Goal: Information Seeking & Learning: Find specific fact

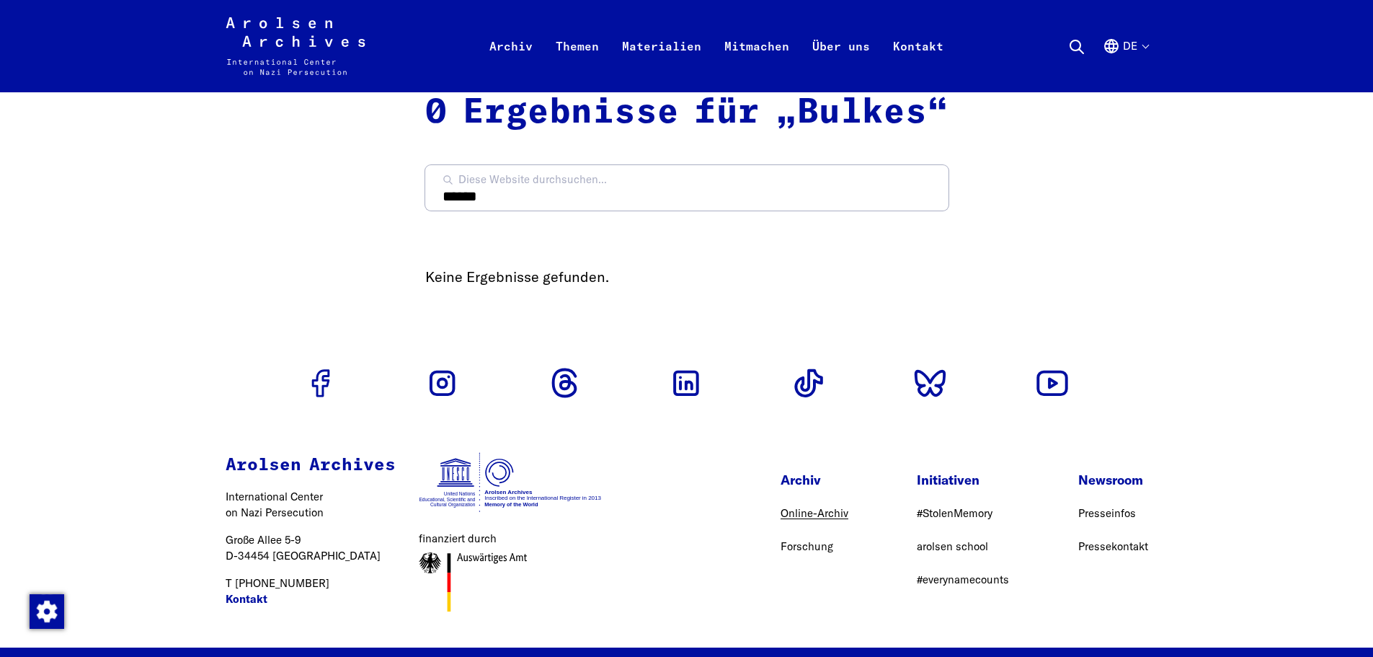
click at [805, 520] on link "Online-Archiv" at bounding box center [815, 513] width 68 height 14
click at [813, 516] on link "Online-Archiv" at bounding box center [815, 513] width 68 height 14
click at [797, 517] on link "Online-Archiv" at bounding box center [815, 513] width 68 height 14
click at [806, 519] on link "Online-Archiv" at bounding box center [815, 513] width 68 height 14
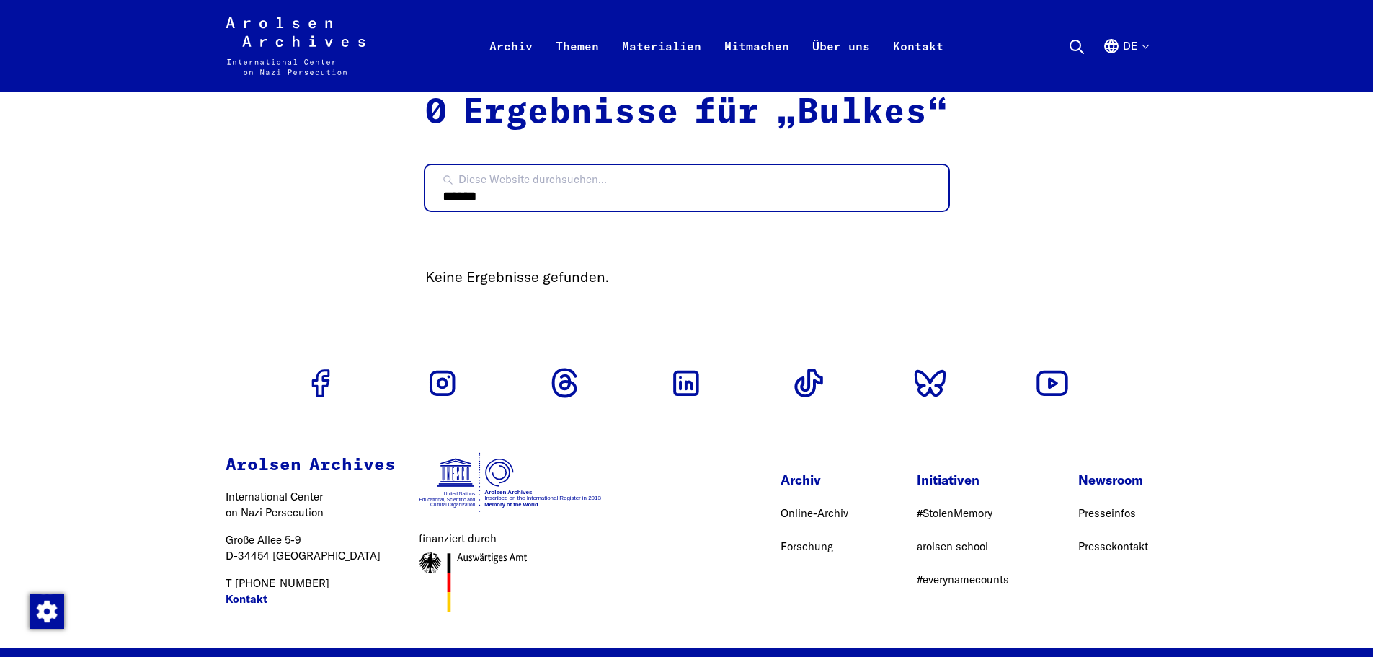
drag, startPoint x: 503, startPoint y: 198, endPoint x: 444, endPoint y: 197, distance: 59.1
click at [444, 197] on input "******" at bounding box center [686, 187] width 523 height 45
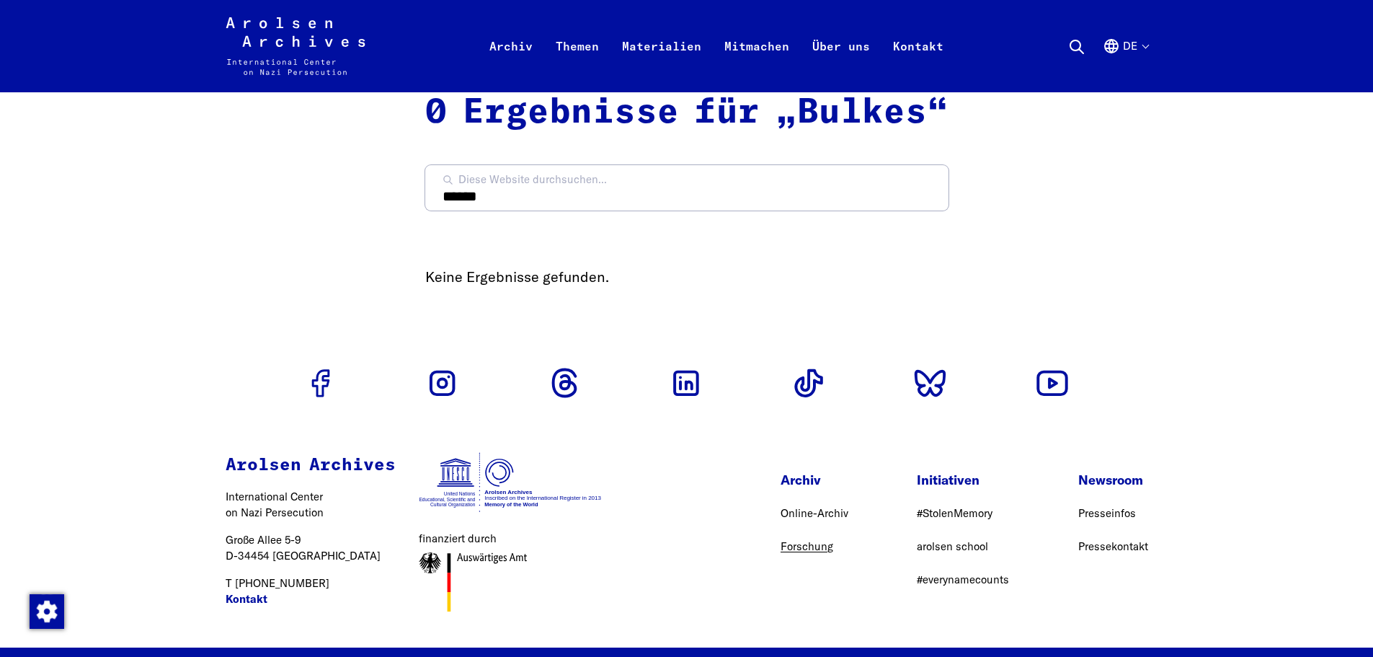
click at [803, 553] on link "Forschung" at bounding box center [807, 546] width 53 height 14
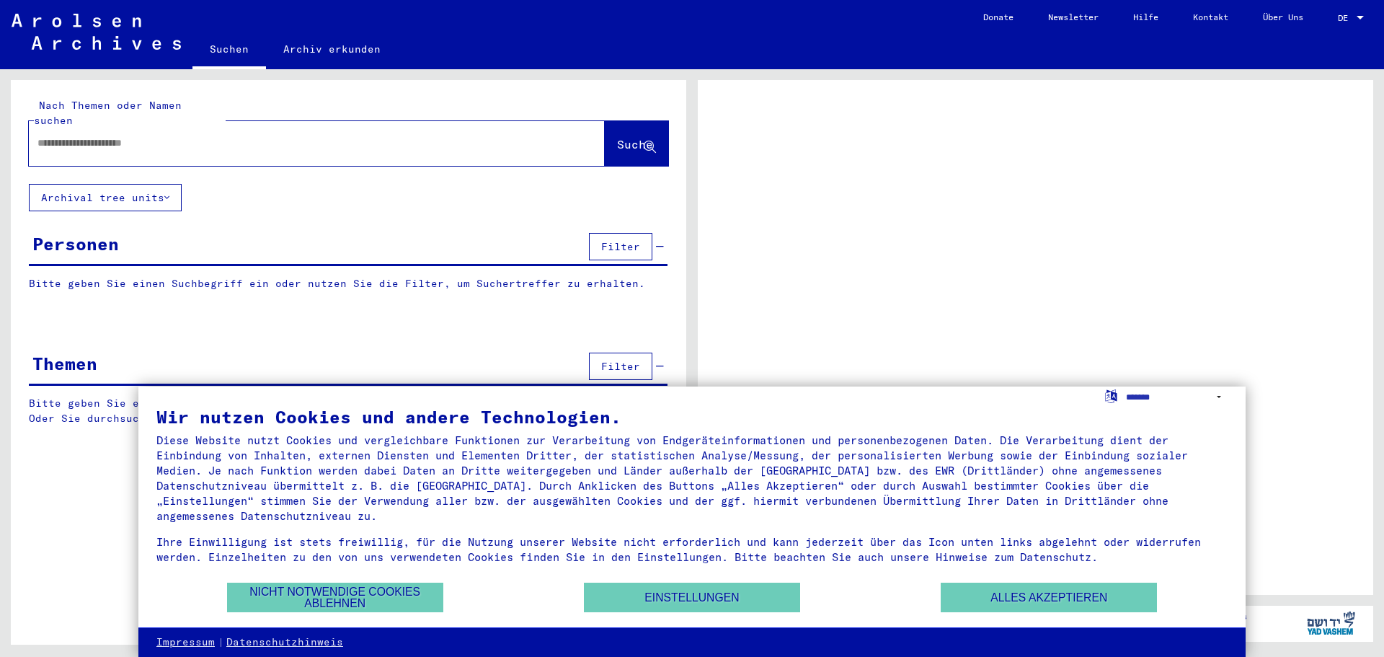
click at [118, 102] on mat-label "Nach Themen oder Namen suchen" at bounding box center [108, 113] width 148 height 28
click at [115, 136] on input "text" at bounding box center [303, 143] width 533 height 15
type input "******"
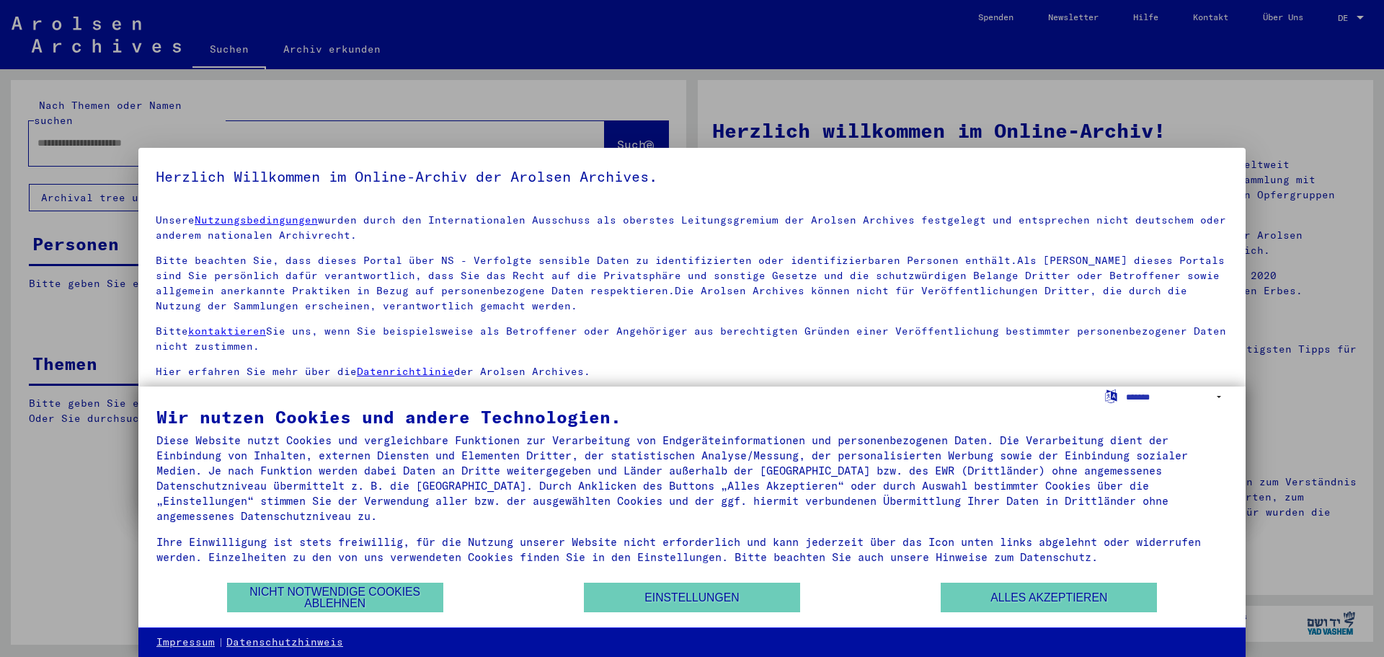
click at [611, 132] on div at bounding box center [692, 328] width 1384 height 657
click at [613, 124] on div at bounding box center [692, 328] width 1384 height 657
click at [1008, 603] on button "Alles akzeptieren" at bounding box center [1049, 597] width 216 height 30
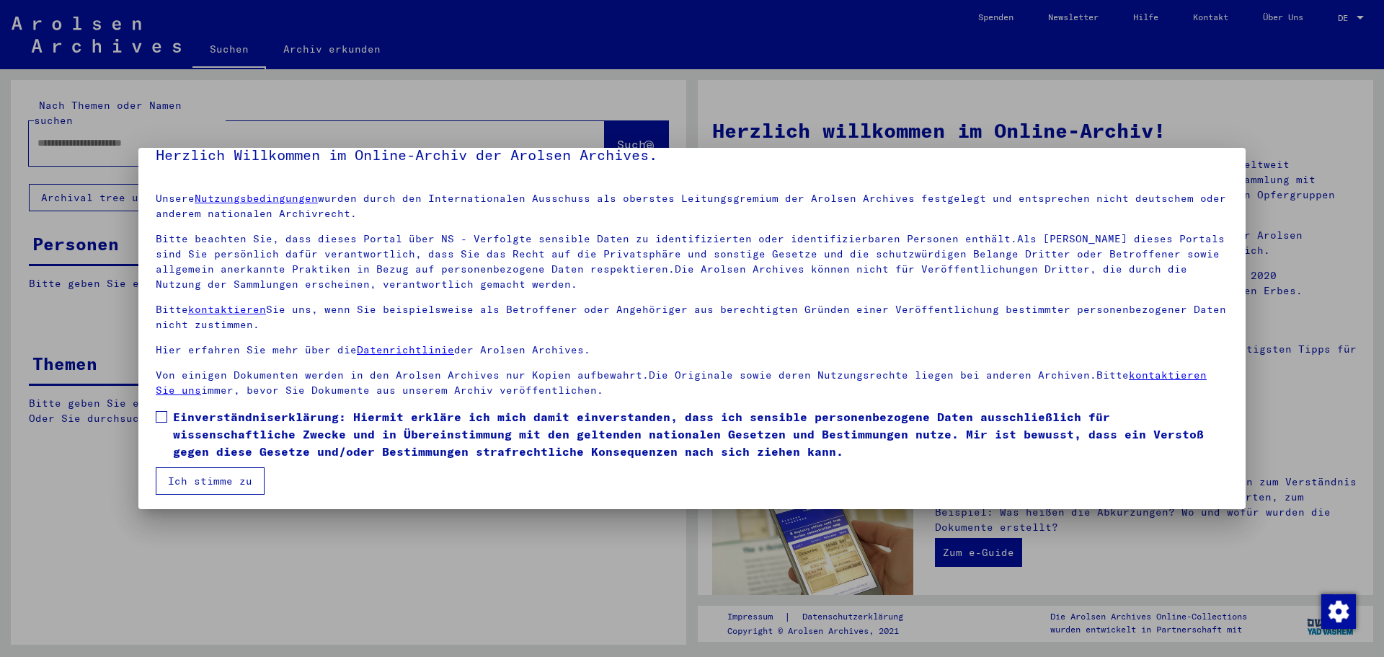
scroll to position [25, 0]
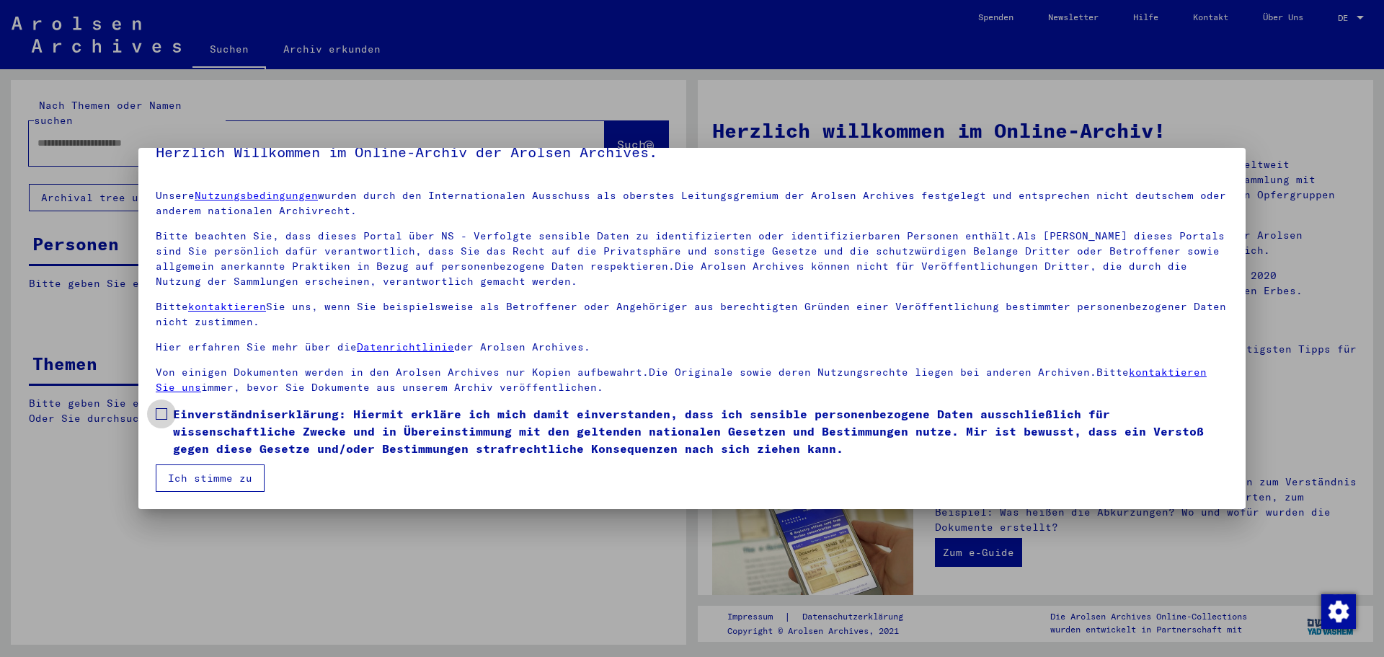
click at [166, 412] on span at bounding box center [162, 414] width 12 height 12
click at [225, 478] on button "Ich stimme zu" at bounding box center [210, 477] width 109 height 27
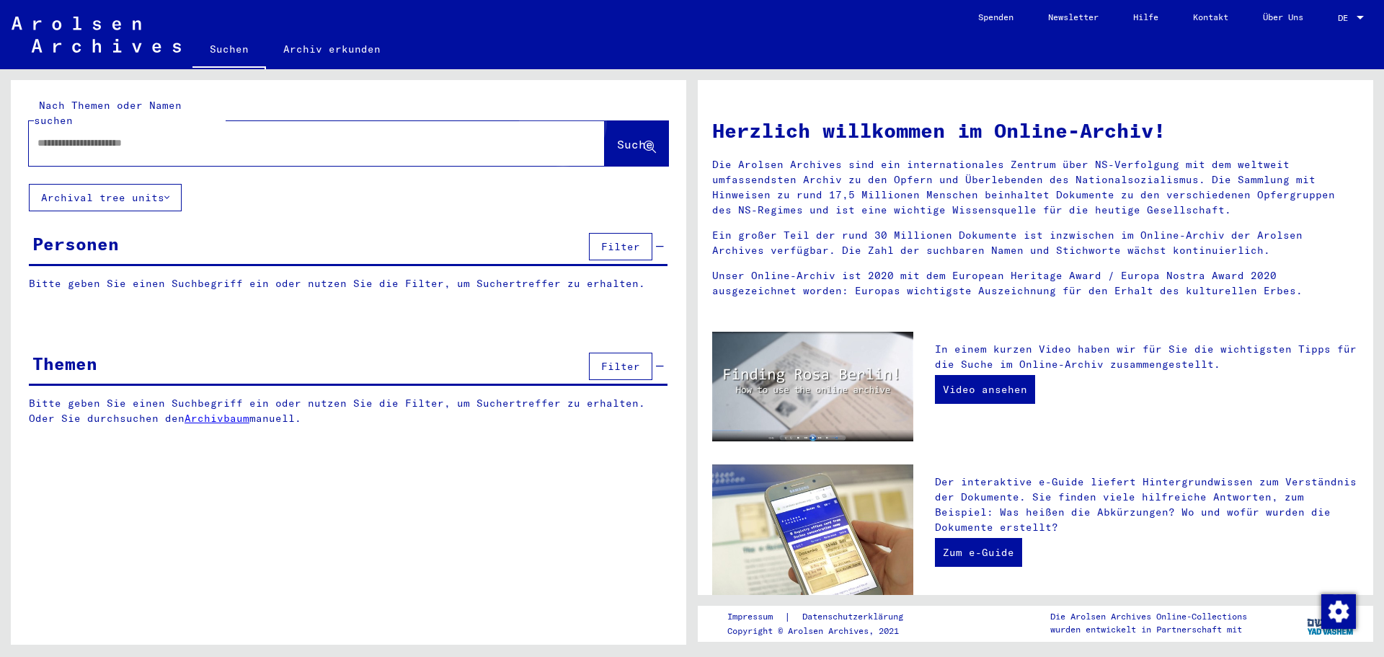
click at [617, 137] on span "Suche" at bounding box center [635, 144] width 36 height 14
click at [113, 134] on div at bounding box center [295, 143] width 533 height 32
click at [120, 136] on input "text" at bounding box center [299, 143] width 524 height 15
type input "******"
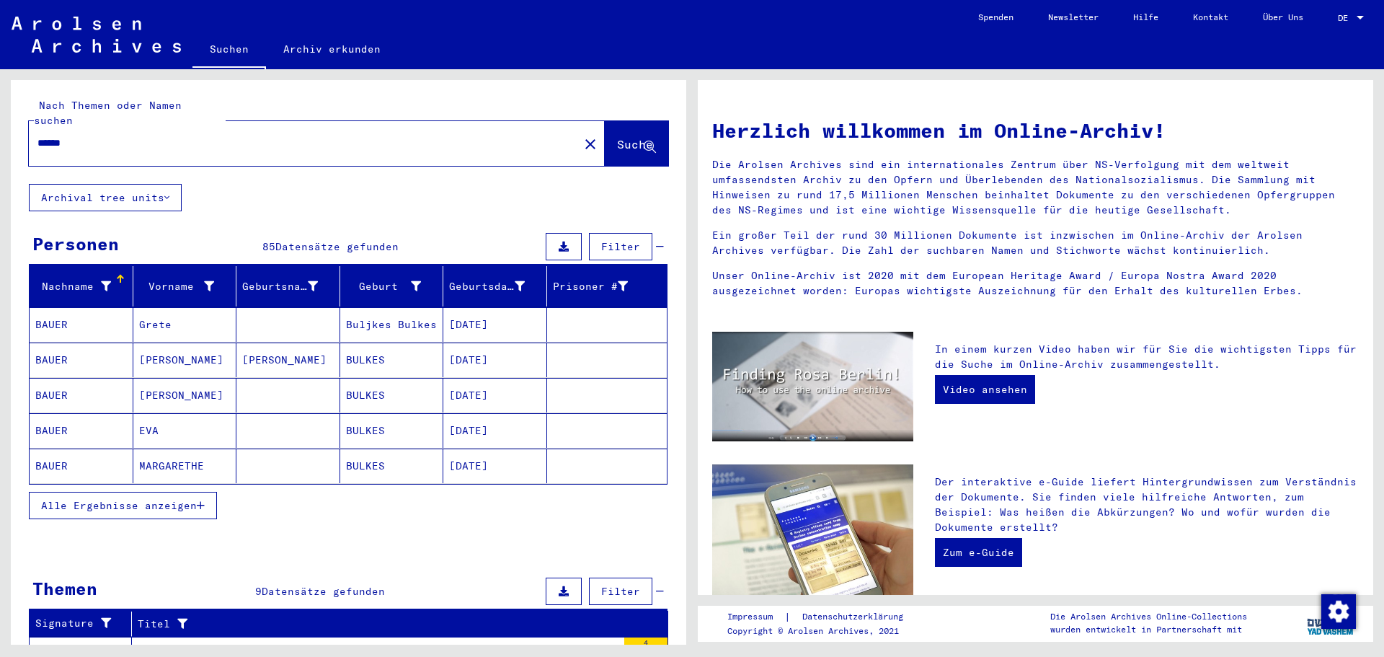
click at [50, 307] on mat-cell "BAUER" at bounding box center [82, 324] width 104 height 35
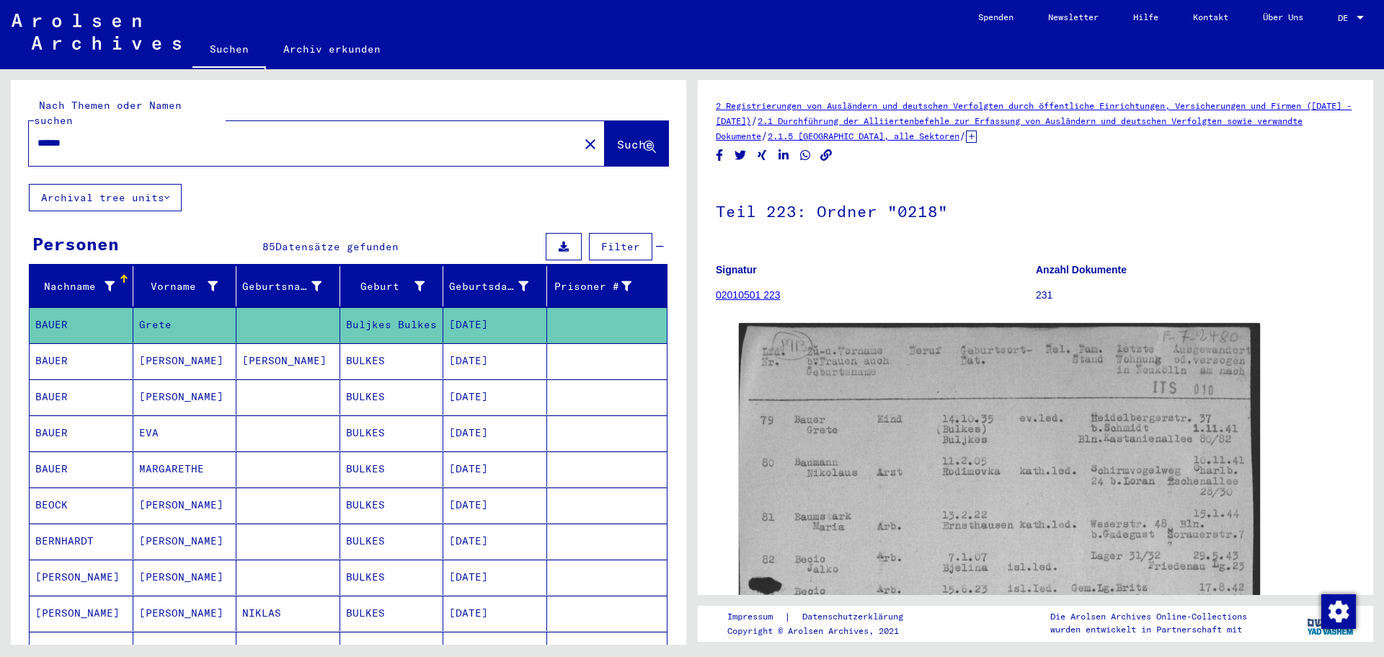
click at [78, 560] on mat-cell "[PERSON_NAME]" at bounding box center [82, 576] width 104 height 35
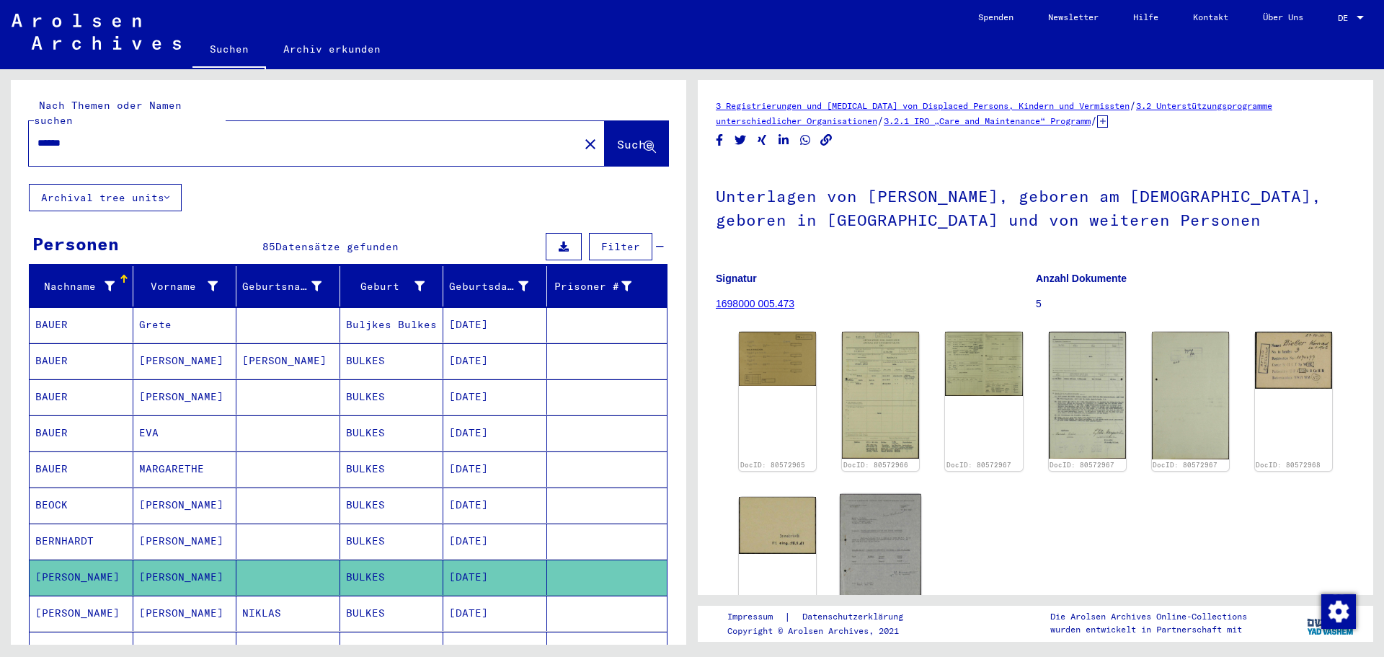
click at [871, 568] on img at bounding box center [880, 551] width 81 height 115
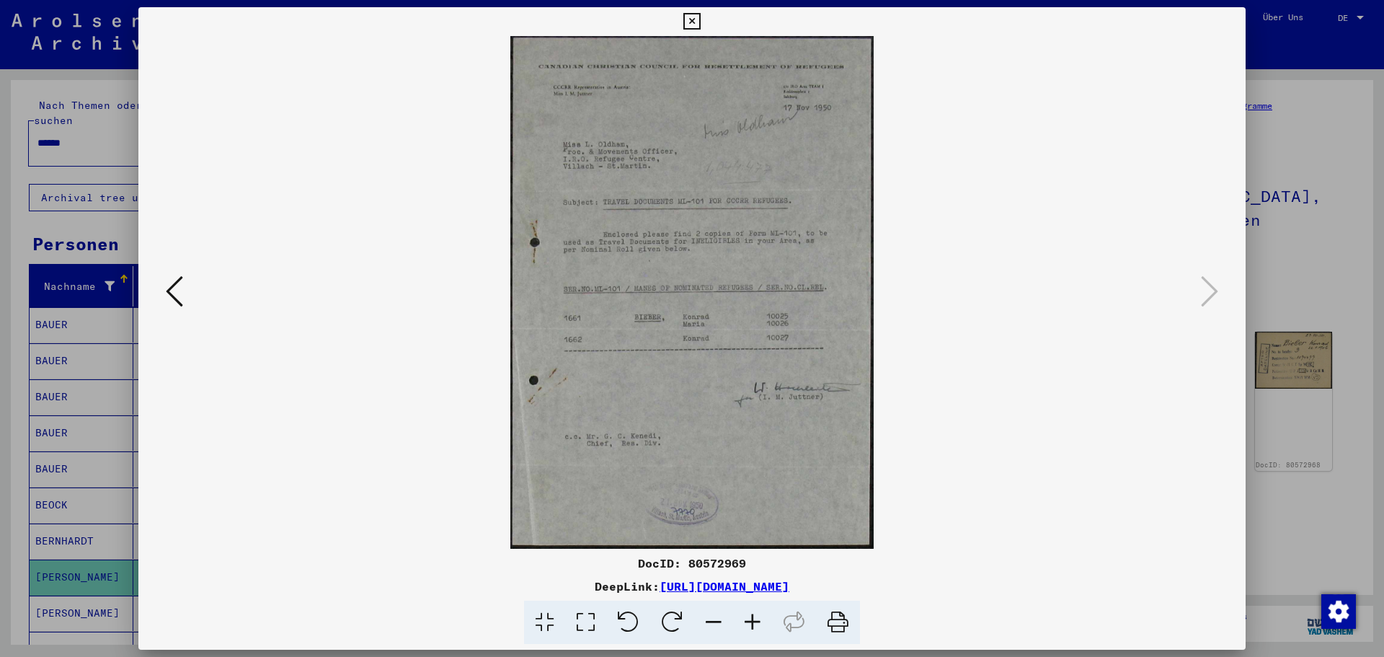
click at [182, 289] on icon at bounding box center [174, 291] width 17 height 35
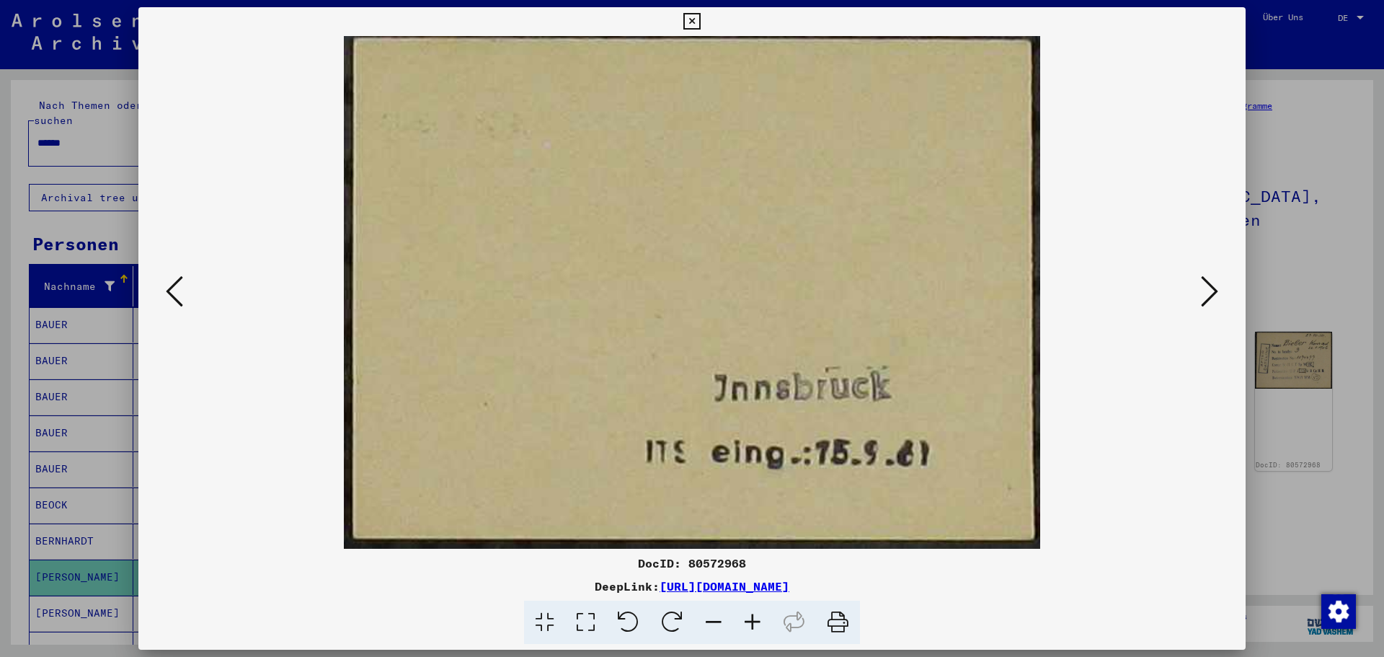
click at [177, 289] on icon at bounding box center [174, 291] width 17 height 35
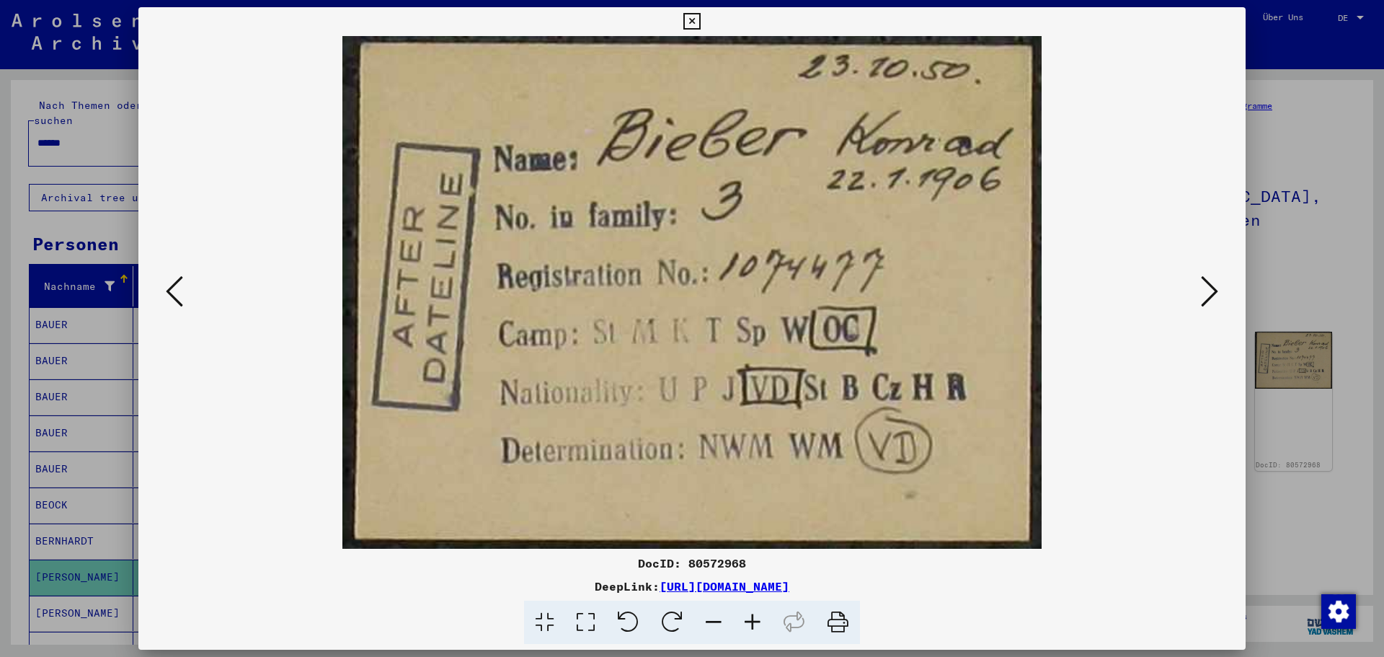
click at [178, 289] on icon at bounding box center [174, 291] width 17 height 35
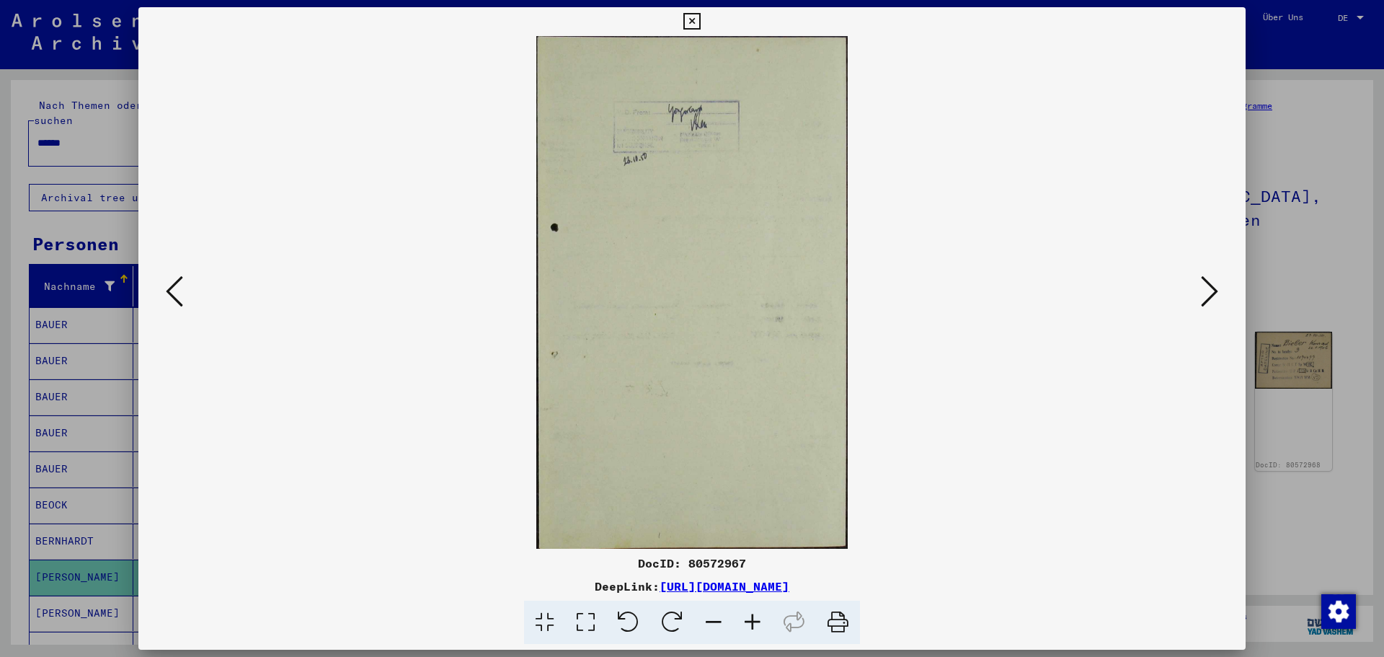
click at [178, 289] on icon at bounding box center [174, 291] width 17 height 35
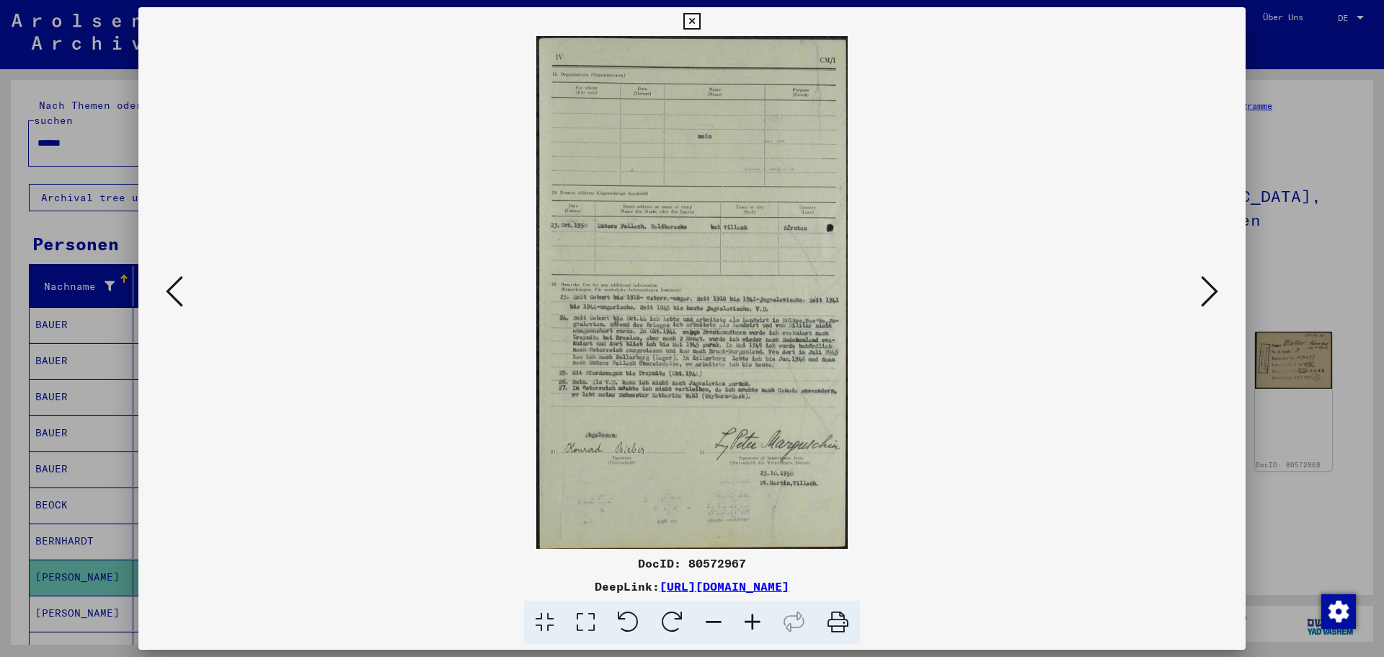
click at [700, 421] on img at bounding box center [691, 292] width 1009 height 512
click at [685, 584] on link "[URL][DOMAIN_NAME]" at bounding box center [724, 586] width 130 height 14
